Goal: Task Accomplishment & Management: Complete application form

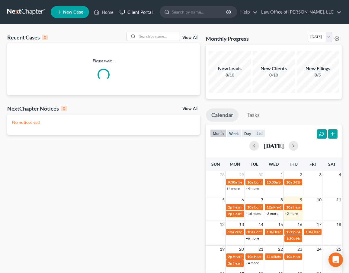
click at [131, 11] on link "Client Portal" at bounding box center [135, 12] width 39 height 11
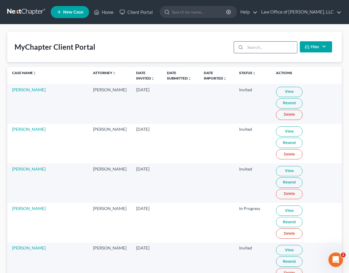
click at [261, 45] on input "search" at bounding box center [271, 47] width 52 height 11
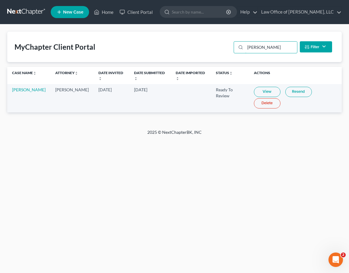
type input "allison"
click at [255, 92] on link "View" at bounding box center [267, 92] width 27 height 10
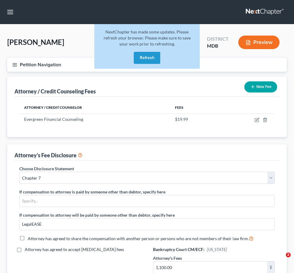
select select "4"
click at [256, 10] on link at bounding box center [265, 12] width 39 height 11
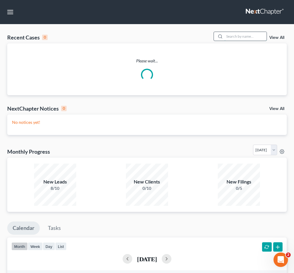
click at [240, 36] on input "search" at bounding box center [246, 36] width 42 height 9
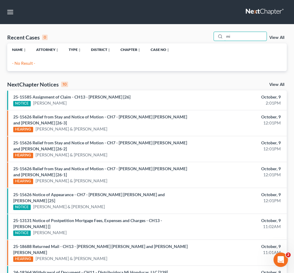
type input "m"
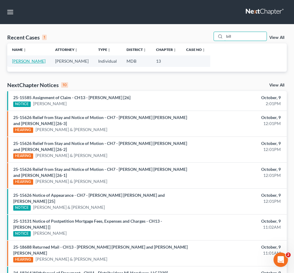
type input "bill"
click at [21, 63] on link "Murillo, Bill" at bounding box center [28, 61] width 33 height 5
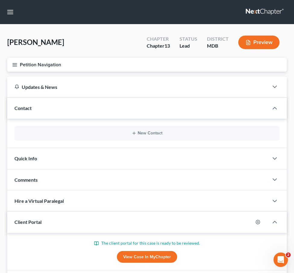
click at [15, 65] on icon "button" at bounding box center [14, 64] width 5 height 5
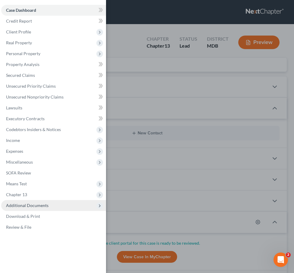
click at [37, 205] on span "Additional Documents" at bounding box center [27, 205] width 43 height 5
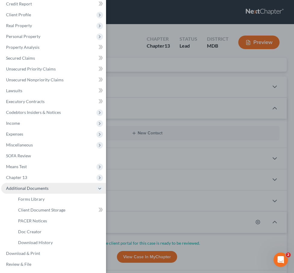
scroll to position [19, 0]
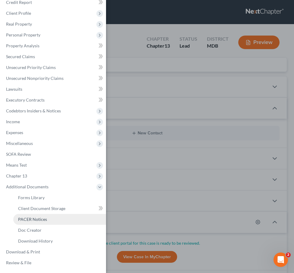
click at [34, 222] on link "PACER Notices" at bounding box center [59, 219] width 93 height 11
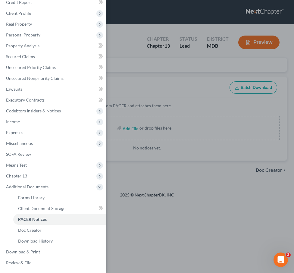
click at [141, 73] on div "Case Dashboard Payments Invoices Payments Payments Credit Report Client Profile" at bounding box center [147, 136] width 294 height 273
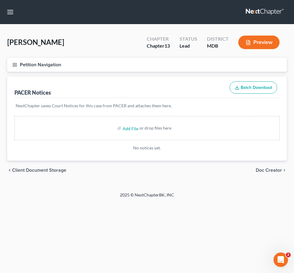
click at [14, 65] on icon "button" at bounding box center [14, 64] width 5 height 5
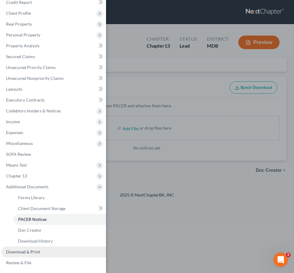
click at [26, 250] on span "Download & Print" at bounding box center [23, 251] width 34 height 5
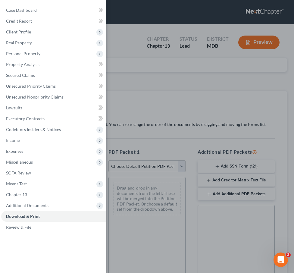
click at [148, 87] on div "Case Dashboard Payments Invoices Payments Payments Credit Report Client Profile" at bounding box center [147, 136] width 294 height 273
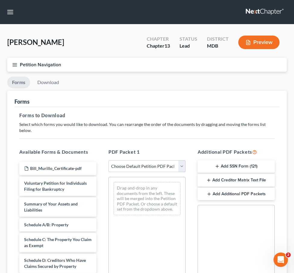
click at [183, 163] on select "Choose Default Petition PDF Packet Complete Bankruptcy Petition (all forms and …" at bounding box center [147, 166] width 77 height 12
click at [109, 160] on select "Choose Default Petition PDF Packet Complete Bankruptcy Petition (all forms and …" at bounding box center [147, 166] width 77 height 12
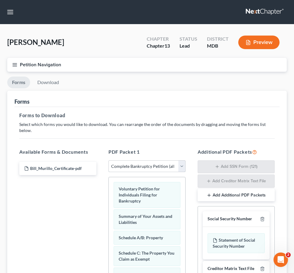
click at [184, 160] on select "Choose Default Petition PDF Packet Complete Bankruptcy Petition (all forms and …" at bounding box center [147, 166] width 77 height 12
select select "1"
click at [109, 160] on select "Choose Default Petition PDF Packet Complete Bankruptcy Petition (all forms and …" at bounding box center [147, 166] width 77 height 12
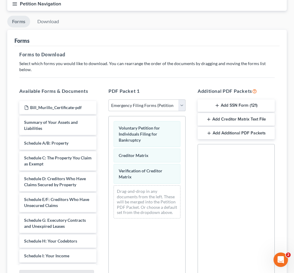
scroll to position [95, 0]
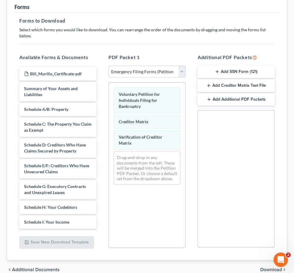
click at [221, 66] on button "Add SSN Form (121)" at bounding box center [236, 72] width 77 height 13
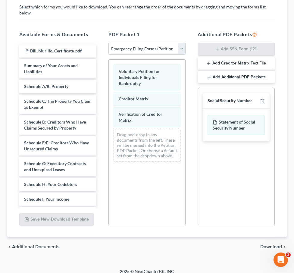
scroll to position [0, 0]
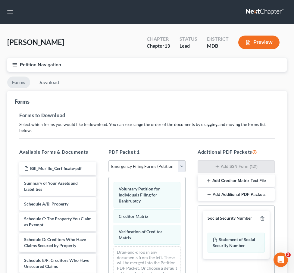
click at [14, 65] on icon "button" at bounding box center [14, 64] width 5 height 5
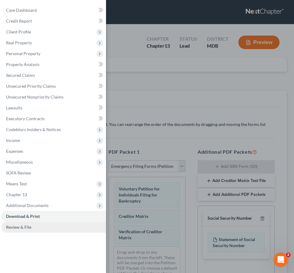
click at [44, 230] on link "Review & File" at bounding box center [53, 227] width 105 height 11
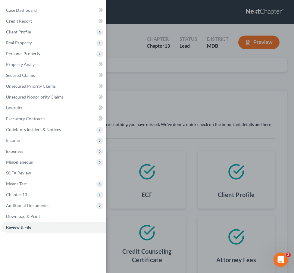
click at [142, 119] on div "Case Dashboard Payments Invoices Payments Payments Credit Report Client Profile" at bounding box center [147, 136] width 294 height 273
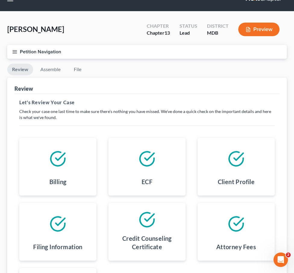
scroll to position [16, 0]
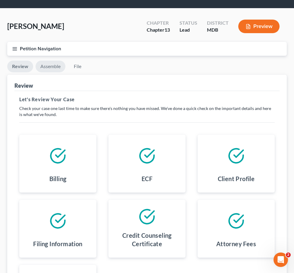
click at [47, 63] on link "Assemble" at bounding box center [51, 67] width 30 height 12
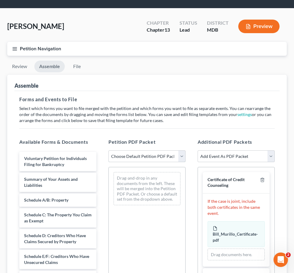
click at [182, 158] on select "Choose Default Petition PDF Packet Emergency Filing (Voluntary Petition and Cre…" at bounding box center [147, 156] width 77 height 12
select select "0"
click at [109, 150] on select "Choose Default Petition PDF Packet Emergency Filing (Voluntary Petition and Cre…" at bounding box center [147, 156] width 77 height 12
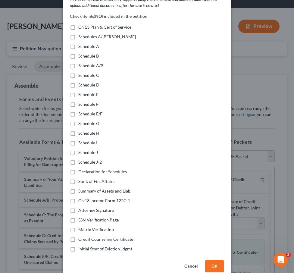
scroll to position [62, 0]
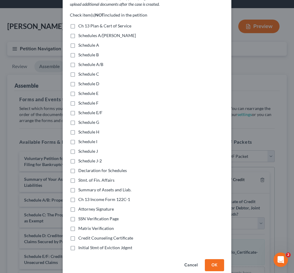
click at [78, 33] on label "Schedules A/B-J" at bounding box center [107, 36] width 58 height 6
click at [81, 33] on input "Schedules A/B-J" at bounding box center [83, 35] width 4 height 4
checkbox input "true"
click at [78, 42] on label "Schedule A" at bounding box center [88, 45] width 21 height 6
click at [81, 42] on input "Schedule A" at bounding box center [83, 44] width 4 height 4
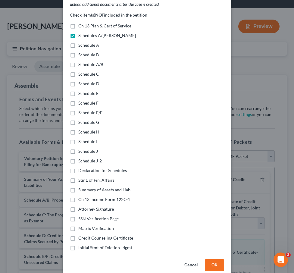
checkbox input "true"
click at [78, 52] on label "Schedule B" at bounding box center [88, 55] width 21 height 6
click at [81, 52] on input "Schedule B" at bounding box center [83, 54] width 4 height 4
checkbox input "true"
click at [78, 62] on label "Schedule A/B" at bounding box center [90, 65] width 25 height 6
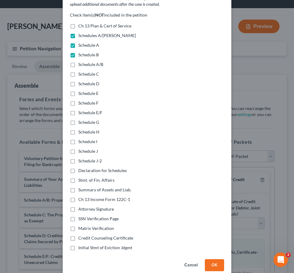
click at [81, 62] on input "Schedule A/B" at bounding box center [83, 64] width 4 height 4
checkbox input "true"
click at [78, 71] on label "Schedule C" at bounding box center [88, 74] width 21 height 6
click at [81, 71] on input "Schedule C" at bounding box center [83, 73] width 4 height 4
checkbox input "true"
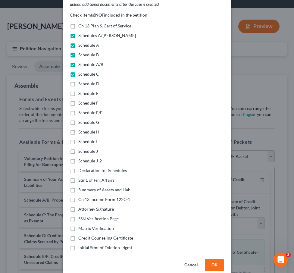
click at [78, 81] on label "Schedule D" at bounding box center [88, 84] width 21 height 6
click at [81, 81] on input "Schedule D" at bounding box center [83, 83] width 4 height 4
checkbox input "true"
click at [78, 90] on label "Schedule E" at bounding box center [88, 93] width 20 height 6
click at [81, 90] on input "Schedule E" at bounding box center [83, 92] width 4 height 4
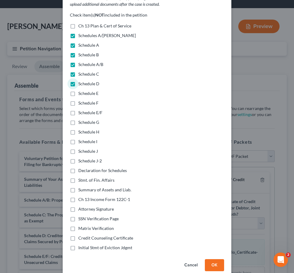
checkbox input "true"
click at [78, 100] on label "Schedule F" at bounding box center [88, 103] width 20 height 6
click at [81, 100] on input "Schedule F" at bounding box center [83, 102] width 4 height 4
checkbox input "true"
click at [78, 110] on label "Schedule E/F" at bounding box center [90, 113] width 24 height 6
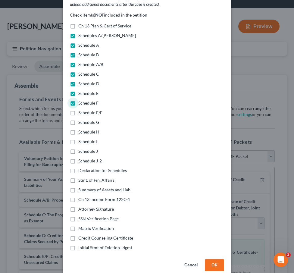
click at [81, 110] on input "Schedule E/F" at bounding box center [83, 112] width 4 height 4
checkbox input "true"
click at [78, 119] on label "Schedule G" at bounding box center [88, 122] width 21 height 6
click at [81, 119] on input "Schedule G" at bounding box center [83, 121] width 4 height 4
checkbox input "true"
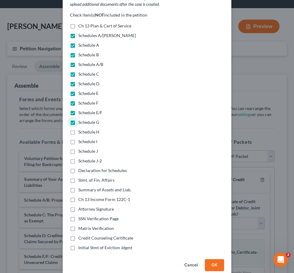
click at [78, 129] on label "Schedule H" at bounding box center [88, 132] width 21 height 6
click at [81, 129] on input "Schedule H" at bounding box center [83, 131] width 4 height 4
checkbox input "true"
click at [78, 139] on label "Schedule I" at bounding box center [87, 142] width 19 height 6
click at [81, 139] on input "Schedule I" at bounding box center [83, 141] width 4 height 4
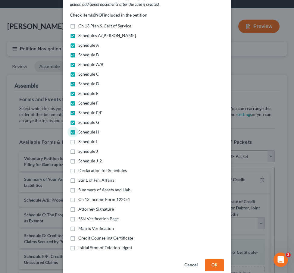
checkbox input "true"
click at [78, 148] on label "Schedule J" at bounding box center [88, 151] width 20 height 6
click at [81, 148] on input "Schedule J" at bounding box center [83, 150] width 4 height 4
checkbox input "true"
click at [78, 158] on label "Schedule J-2" at bounding box center [90, 161] width 24 height 6
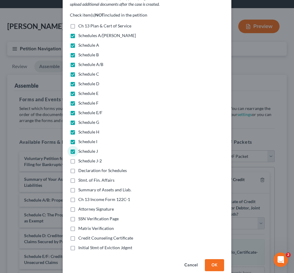
click at [81, 158] on input "Schedule J-2" at bounding box center [83, 160] width 4 height 4
checkbox input "true"
click at [78, 168] on label "Declaration for Schedules" at bounding box center [102, 171] width 49 height 6
click at [81, 168] on input "Declaration for Schedules" at bounding box center [83, 170] width 4 height 4
checkbox input "true"
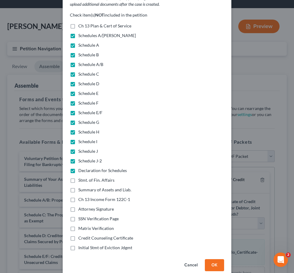
click at [78, 177] on label "Stmt. of Fin. Affairs" at bounding box center [96, 180] width 36 height 6
click at [81, 177] on input "Stmt. of Fin. Affairs" at bounding box center [83, 179] width 4 height 4
checkbox input "true"
click at [78, 187] on label "Summary of Assets and Liab." at bounding box center [104, 190] width 53 height 6
click at [81, 187] on input "Summary of Assets and Liab." at bounding box center [83, 189] width 4 height 4
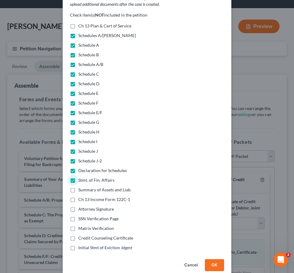
checkbox input "true"
click at [78, 197] on label "Ch 13 Income Form 122C-1" at bounding box center [104, 200] width 52 height 6
click at [81, 197] on input "Ch 13 Income Form 122C-1" at bounding box center [83, 199] width 4 height 4
checkbox input "true"
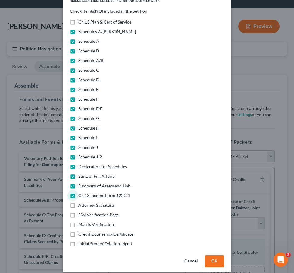
click at [219, 255] on button "OK" at bounding box center [214, 261] width 19 height 12
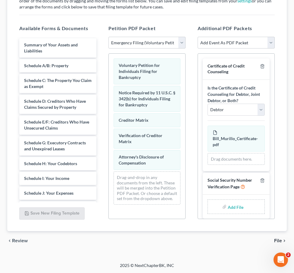
scroll to position [31, 0]
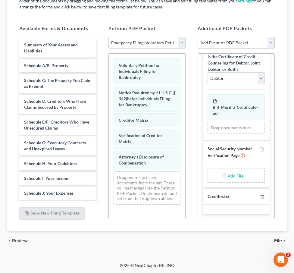
type input "C:\fakepath\SSV.pdf"
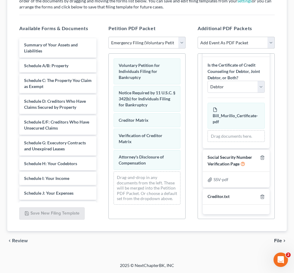
click at [220, 45] on select "Add Event As PDF Packet Affidavit Affidavit of Adequate Protection and Lease Pa…" at bounding box center [236, 43] width 77 height 12
select select "29"
click at [198, 37] on select "Add Event As PDF Packet Affidavit Affidavit of Adequate Protection and Lease Pa…" at bounding box center [236, 43] width 77 height 12
select select
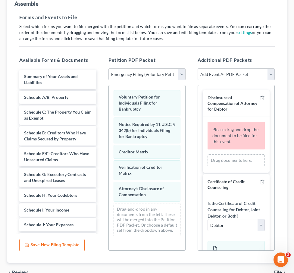
scroll to position [114, 0]
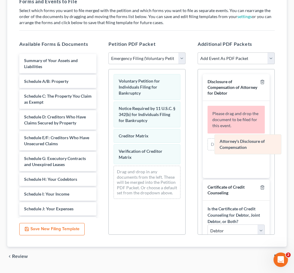
drag, startPoint x: 133, startPoint y: 179, endPoint x: 229, endPoint y: 148, distance: 100.6
click at [185, 148] on div "Attorney's Disclosure of Compensation Voluntary Petition for Individuals Filing…" at bounding box center [147, 136] width 77 height 134
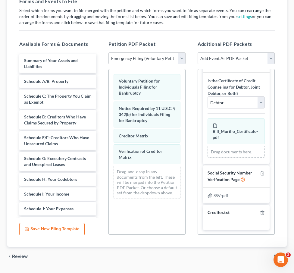
scroll to position [130, 0]
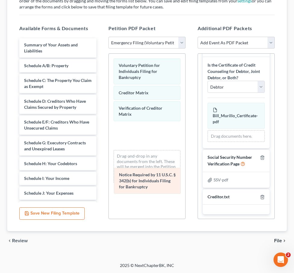
drag, startPoint x: 144, startPoint y: 94, endPoint x: 144, endPoint y: 176, distance: 82.3
click at [144, 176] on div "Notice Required by 11 U.S.C. § 342(b) for Individuals Filing for Bankruptcy Vol…" at bounding box center [147, 121] width 77 height 134
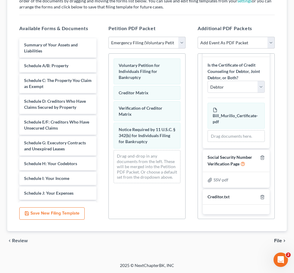
scroll to position [0, 0]
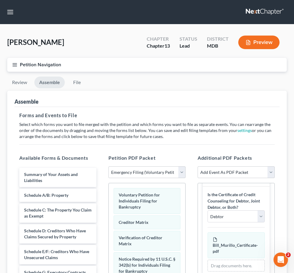
click at [15, 63] on icon "button" at bounding box center [14, 64] width 5 height 5
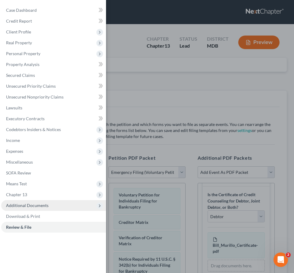
click at [19, 204] on span "Additional Documents" at bounding box center [27, 205] width 43 height 5
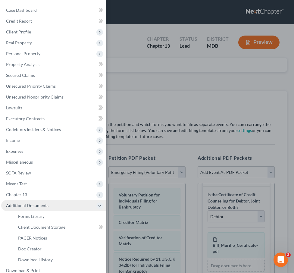
scroll to position [19, 0]
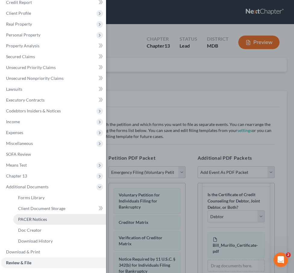
click at [24, 219] on span "PACER Notices" at bounding box center [32, 219] width 29 height 5
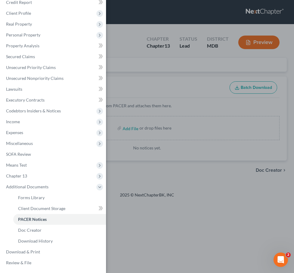
click at [118, 99] on div "Case Dashboard Payments Invoices Payments Payments Credit Report Client Profile" at bounding box center [147, 136] width 294 height 273
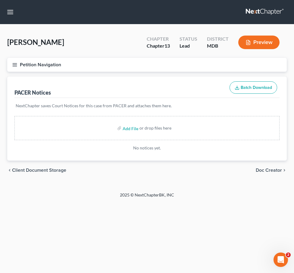
click at [33, 169] on span "Client Document Storage" at bounding box center [39, 170] width 54 height 5
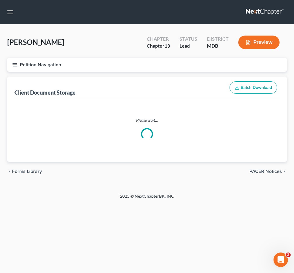
select select "14"
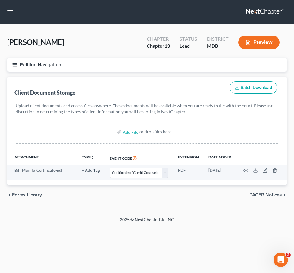
click at [15, 65] on line "button" at bounding box center [15, 65] width 4 height 0
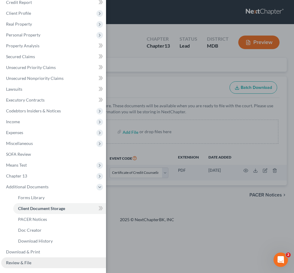
click at [27, 261] on span "Review & File" at bounding box center [18, 262] width 25 height 5
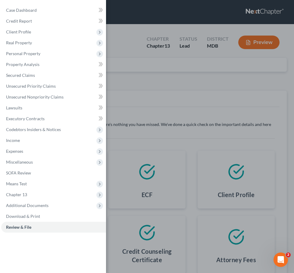
click at [177, 104] on div "Case Dashboard Payments Invoices Payments Payments Credit Report Client Profile" at bounding box center [147, 136] width 294 height 273
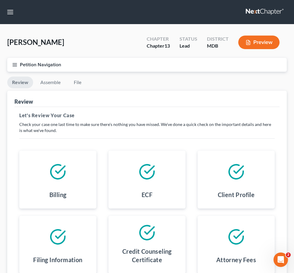
scroll to position [122, 0]
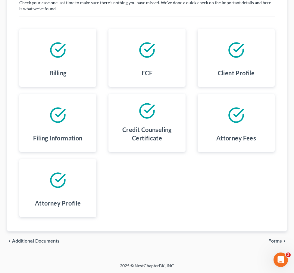
click at [271, 240] on span "Forms" at bounding box center [276, 241] width 14 height 5
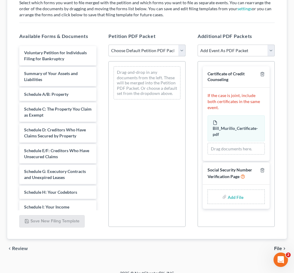
click at [183, 49] on select "Choose Default Petition PDF Packet Emergency Filing (Voluntary Petition and Cre…" at bounding box center [147, 51] width 77 height 12
select select "0"
click at [109, 45] on select "Choose Default Petition PDF Packet Emergency Filing (Voluntary Petition and Cre…" at bounding box center [147, 51] width 77 height 12
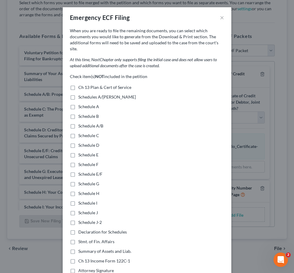
click at [78, 94] on label "Schedules A/B-J" at bounding box center [107, 97] width 58 height 6
click at [81, 94] on input "Schedules A/B-J" at bounding box center [83, 96] width 4 height 4
checkbox input "true"
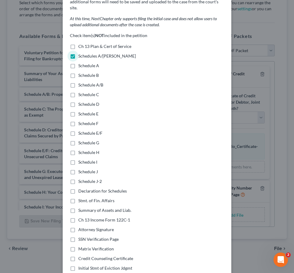
scroll to position [42, 0]
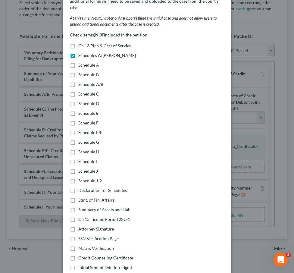
click at [78, 188] on label "Declaration for Schedules" at bounding box center [102, 191] width 49 height 6
click at [81, 188] on input "Declaration for Schedules" at bounding box center [83, 190] width 4 height 4
checkbox input "true"
click at [78, 197] on label "Stmt. of Fin. Affairs" at bounding box center [96, 200] width 36 height 6
click at [81, 197] on input "Stmt. of Fin. Affairs" at bounding box center [83, 199] width 4 height 4
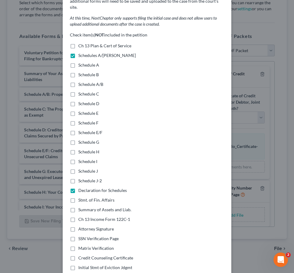
checkbox input "true"
click at [78, 207] on label "Summary of Assets and Liab." at bounding box center [104, 210] width 53 height 6
click at [81, 207] on input "Summary of Assets and Liab." at bounding box center [83, 209] width 4 height 4
checkbox input "true"
click at [78, 217] on label "Ch 13 Income Form 122C-1" at bounding box center [104, 220] width 52 height 6
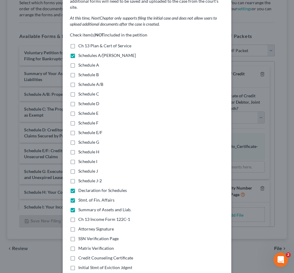
click at [81, 217] on input "Ch 13 Income Form 122C-1" at bounding box center [83, 219] width 4 height 4
checkbox input "true"
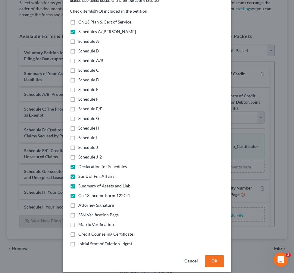
click at [209, 255] on button "OK" at bounding box center [214, 261] width 19 height 12
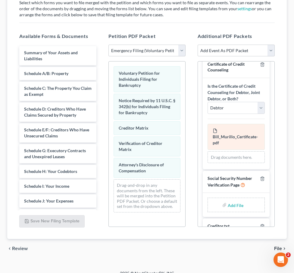
scroll to position [31, 0]
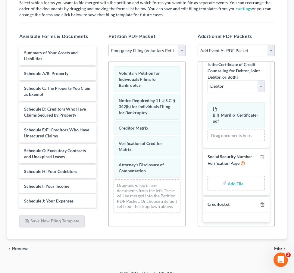
type input "C:\fakepath\SSV.pdf"
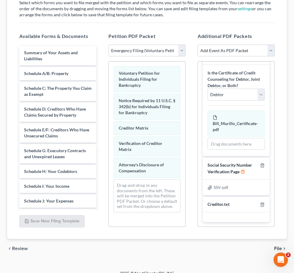
click at [277, 247] on span "File" at bounding box center [278, 248] width 8 height 5
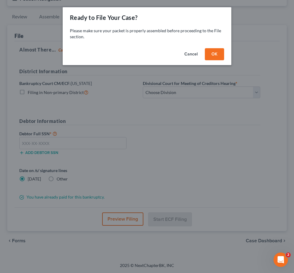
click at [217, 52] on button "OK" at bounding box center [214, 54] width 19 height 12
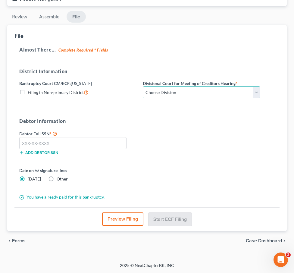
click at [157, 94] on select "Choose Division Baltimore Greenbelt" at bounding box center [202, 93] width 118 height 12
select select "1"
click at [143, 87] on select "Choose Division Baltimore Greenbelt" at bounding box center [202, 93] width 118 height 12
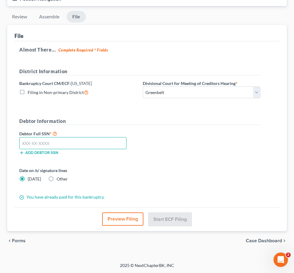
click at [34, 144] on input "text" at bounding box center [72, 143] width 107 height 12
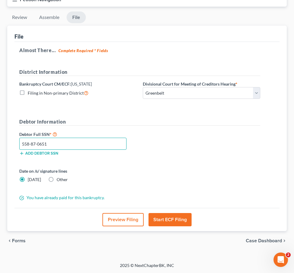
type input "558-87-0651"
click at [57, 180] on label "Other" at bounding box center [62, 180] width 11 height 6
click at [59, 180] on input "Other" at bounding box center [61, 179] width 4 height 4
radio input "true"
radio input "false"
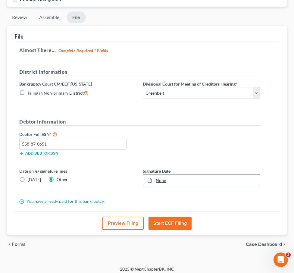
type input "10/9/2025"
click at [160, 179] on link "10/9/2025" at bounding box center [201, 180] width 117 height 11
click at [171, 223] on button "Start ECF Filing" at bounding box center [170, 223] width 43 height 13
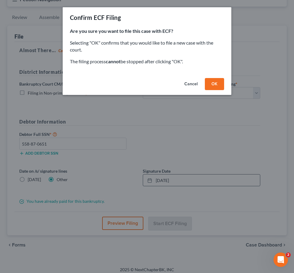
click at [209, 86] on button "OK" at bounding box center [214, 84] width 19 height 12
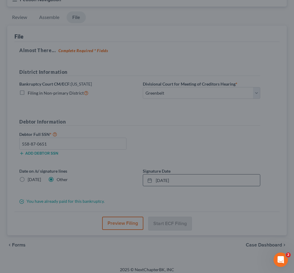
scroll to position [0, 0]
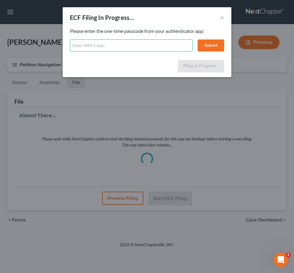
click at [97, 50] on input "text" at bounding box center [131, 46] width 123 height 12
type input "350663"
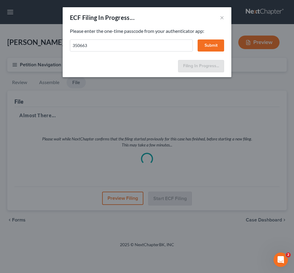
click at [202, 40] on button "Submit" at bounding box center [211, 46] width 27 height 12
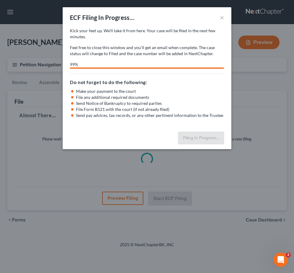
select select "1"
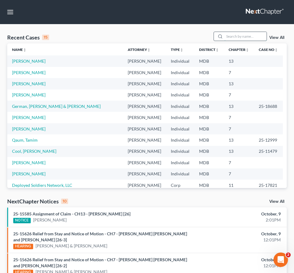
click at [234, 34] on input "search" at bounding box center [246, 36] width 42 height 9
type input "cheyenne"
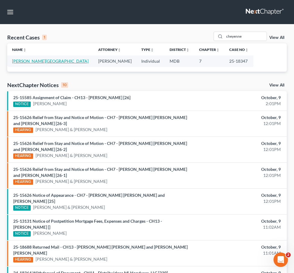
click at [26, 61] on link "Gorton, Cheyenne" at bounding box center [50, 61] width 77 height 5
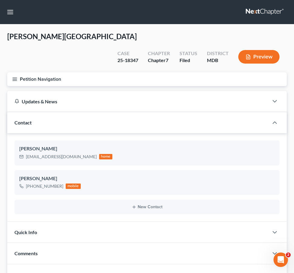
click at [13, 77] on icon "button" at bounding box center [14, 79] width 5 height 5
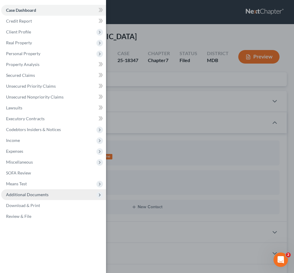
click at [21, 195] on span "Additional Documents" at bounding box center [27, 194] width 43 height 5
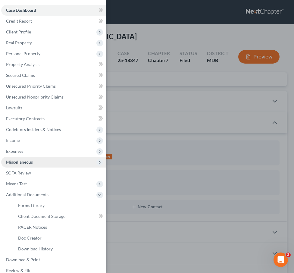
scroll to position [8, 0]
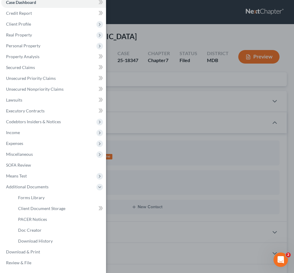
click at [115, 73] on div "Case Dashboard Payments Invoices Payments Payments Credit Report Client Profile" at bounding box center [147, 136] width 294 height 273
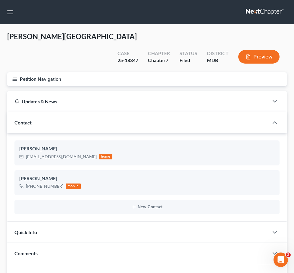
click at [14, 72] on button "Petition Navigation" at bounding box center [147, 79] width 280 height 14
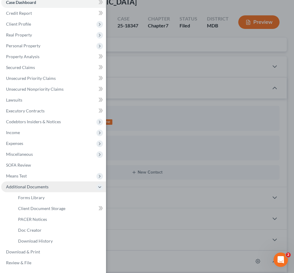
scroll to position [41, 0]
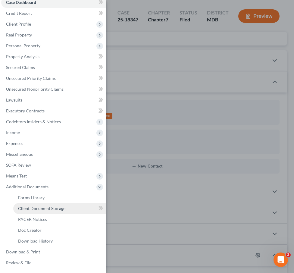
click at [38, 209] on span "Client Document Storage" at bounding box center [41, 208] width 47 height 5
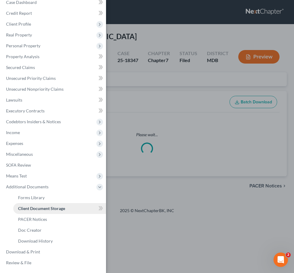
select select "14"
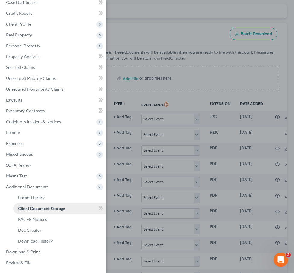
scroll to position [77, 0]
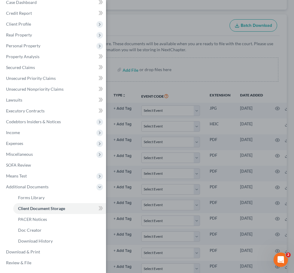
click at [132, 24] on div "Case Dashboard Payments Invoices Payments Payments Credit Report Client Profile" at bounding box center [147, 136] width 294 height 273
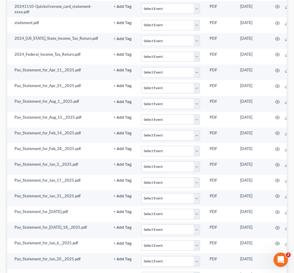
scroll to position [491, 0]
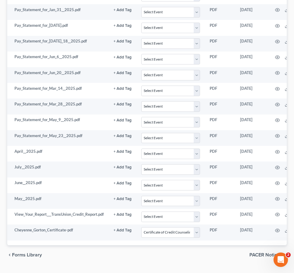
click at [277, 253] on span "PACER Notices" at bounding box center [266, 255] width 33 height 5
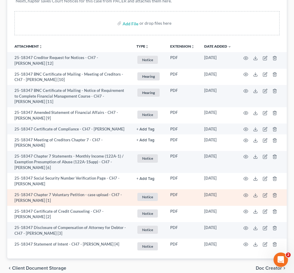
scroll to position [139, 0]
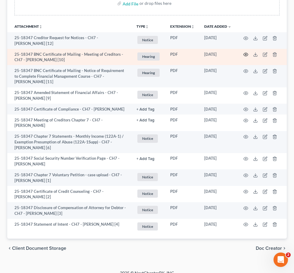
click at [246, 52] on icon "button" at bounding box center [246, 54] width 5 height 5
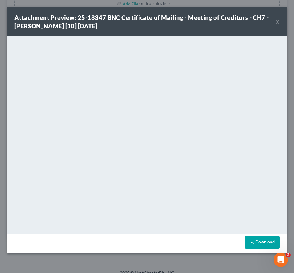
click at [277, 23] on button "×" at bounding box center [278, 21] width 4 height 7
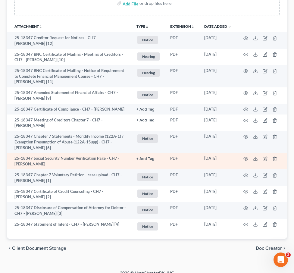
scroll to position [0, 0]
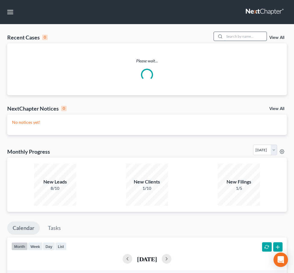
click at [230, 34] on input "search" at bounding box center [246, 36] width 42 height 9
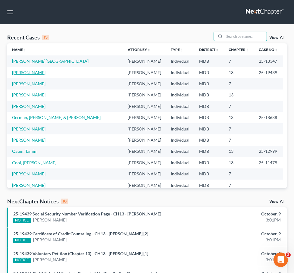
click at [28, 71] on link "[PERSON_NAME]" at bounding box center [28, 72] width 33 height 5
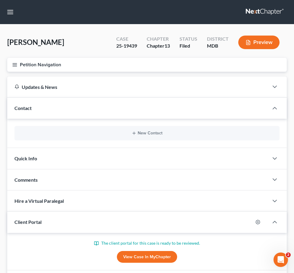
click at [13, 68] on button "Petition Navigation" at bounding box center [147, 65] width 280 height 14
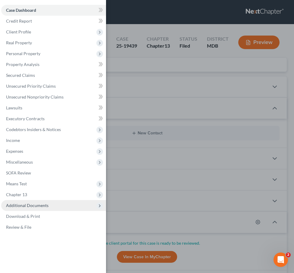
click at [35, 206] on span "Additional Documents" at bounding box center [27, 205] width 43 height 5
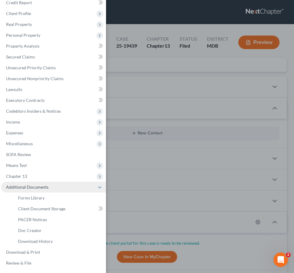
scroll to position [19, 0]
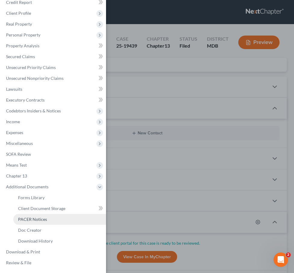
click at [35, 223] on link "PACER Notices" at bounding box center [59, 219] width 93 height 11
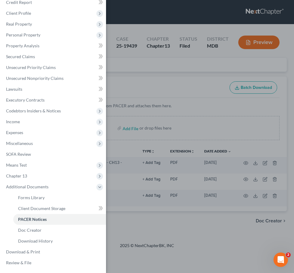
click at [146, 80] on div "Case Dashboard Payments Invoices Payments Payments Credit Report Client Profile" at bounding box center [147, 136] width 294 height 273
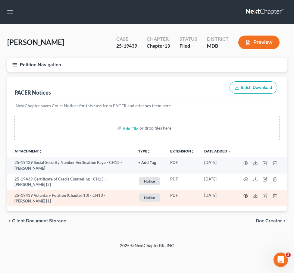
click at [244, 196] on icon "button" at bounding box center [246, 196] width 5 height 5
